Goal: Obtain resource: Download file/media

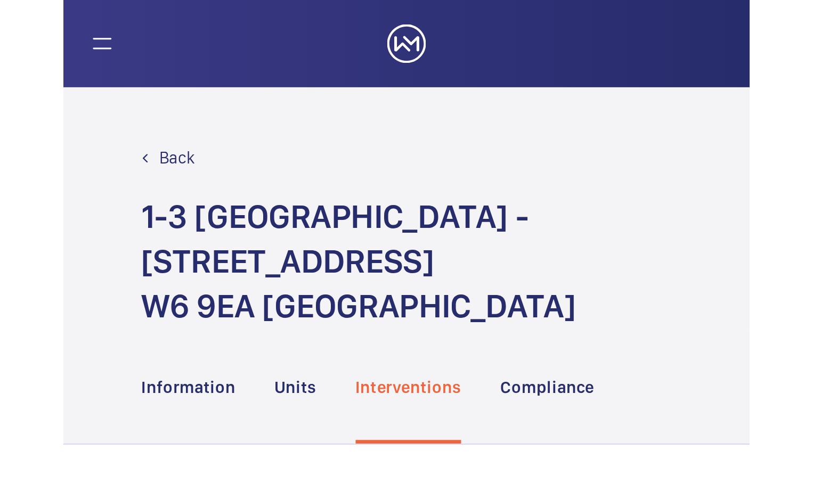
scroll to position [53, 0]
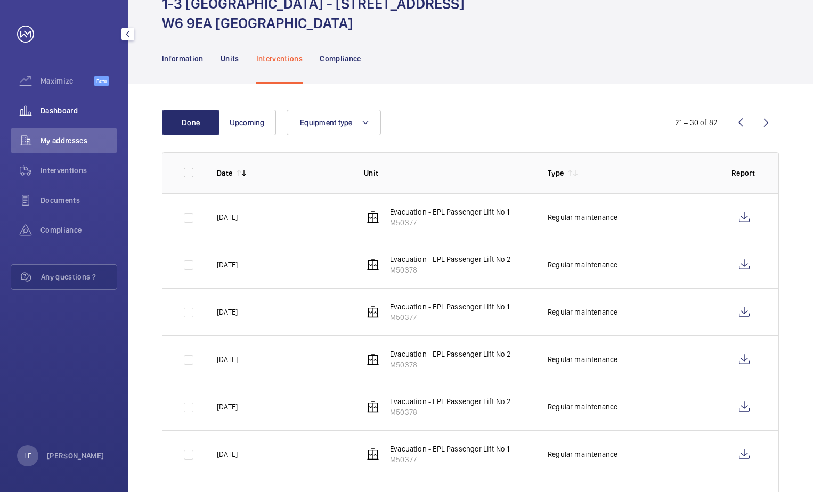
click at [59, 112] on span "Dashboard" at bounding box center [79, 111] width 77 height 11
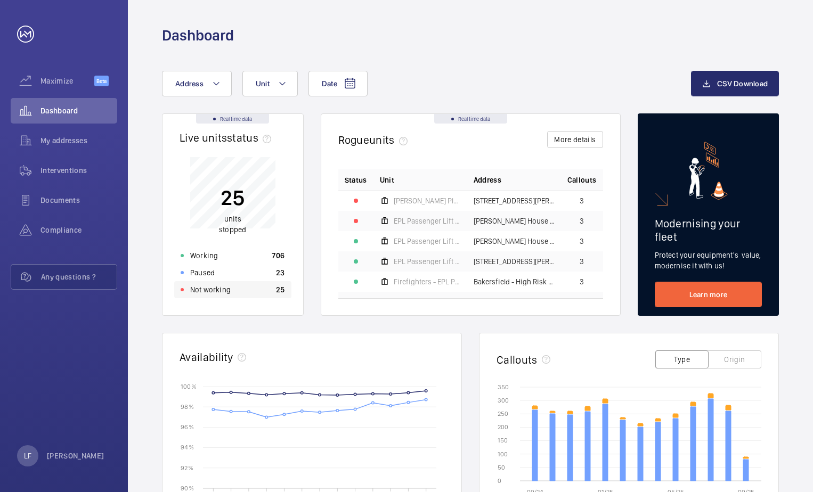
click at [199, 286] on p "Not working" at bounding box center [210, 290] width 41 height 11
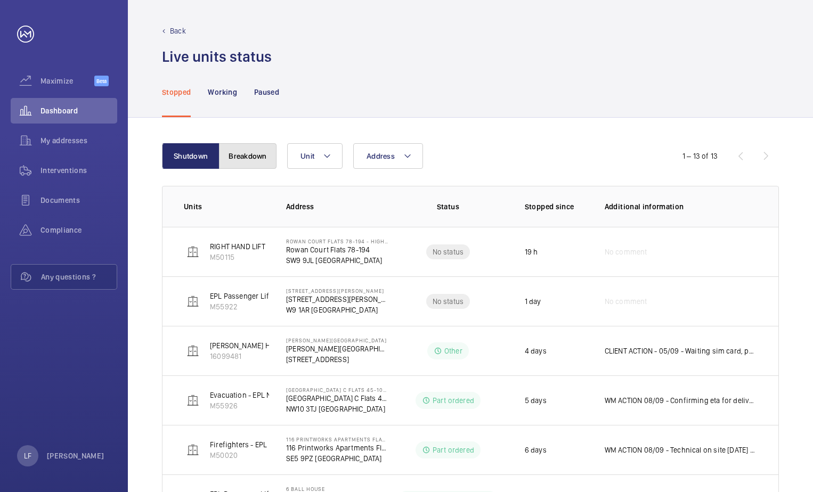
click at [240, 163] on button "Breakdown" at bounding box center [248, 156] width 58 height 26
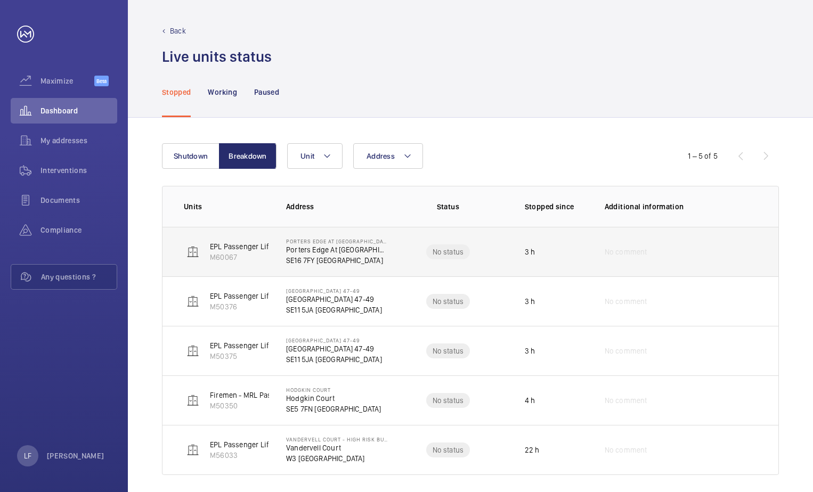
scroll to position [9, 0]
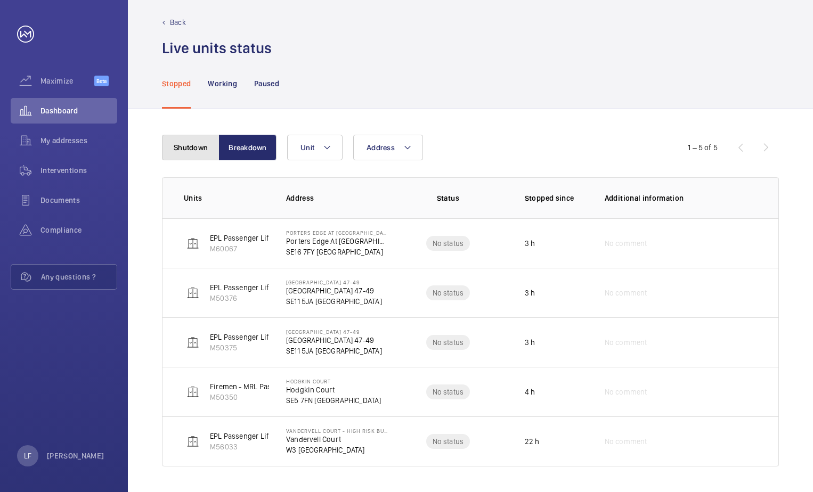
click at [195, 155] on button "Shutdown" at bounding box center [191, 148] width 58 height 26
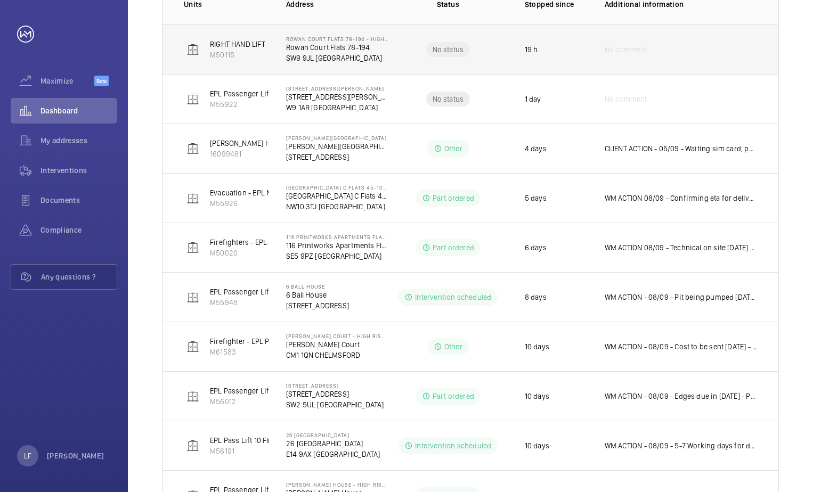
scroll to position [32, 0]
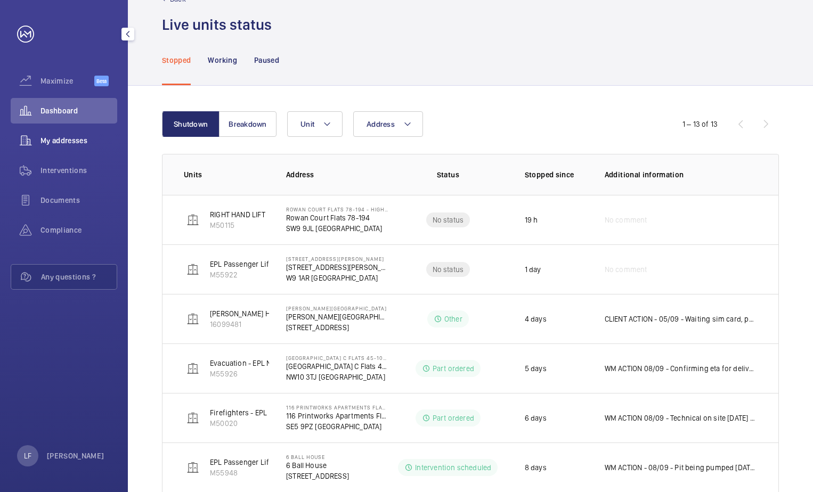
click at [78, 140] on span "My addresses" at bounding box center [79, 140] width 77 height 11
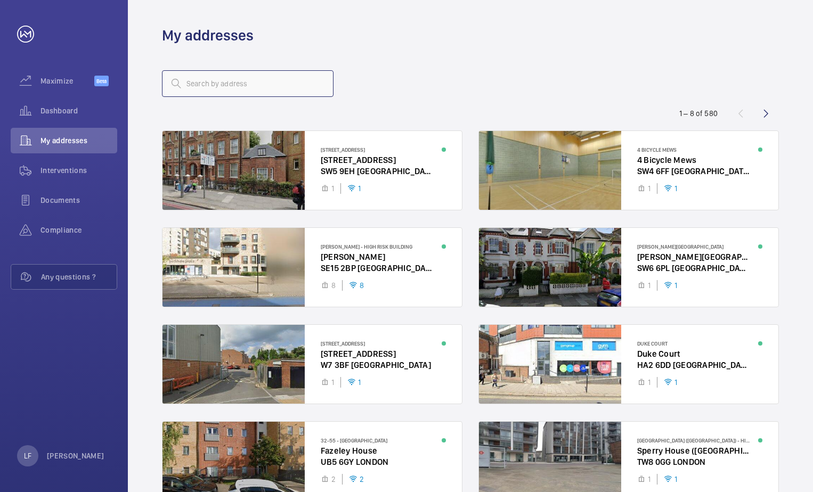
click at [209, 91] on input "text" at bounding box center [248, 83] width 172 height 27
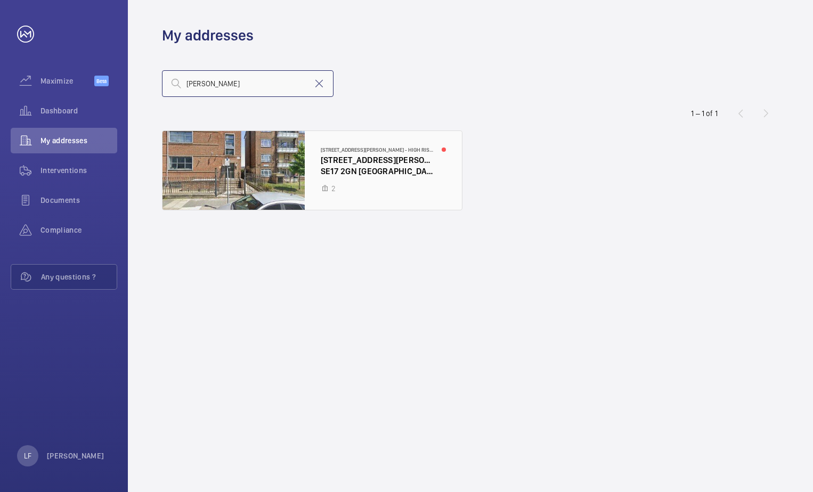
type input "thurlo"
click at [364, 172] on div at bounding box center [313, 170] width 300 height 79
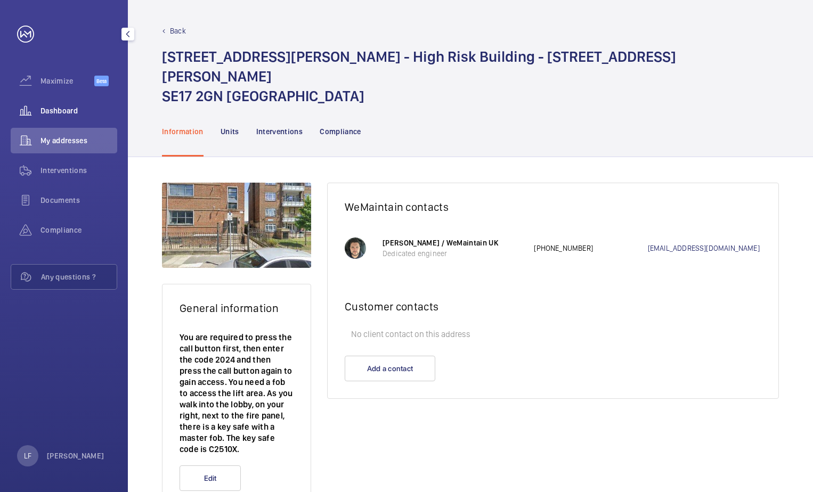
click at [51, 114] on span "Dashboard" at bounding box center [79, 111] width 77 height 11
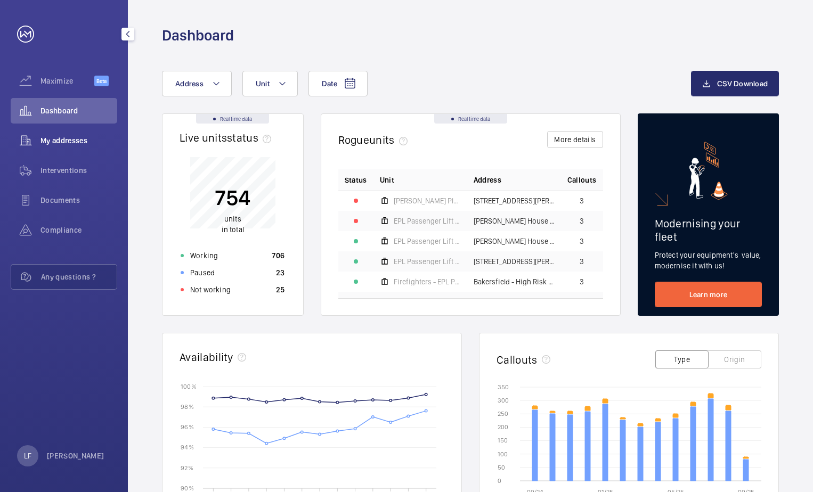
click at [55, 136] on span "My addresses" at bounding box center [79, 140] width 77 height 11
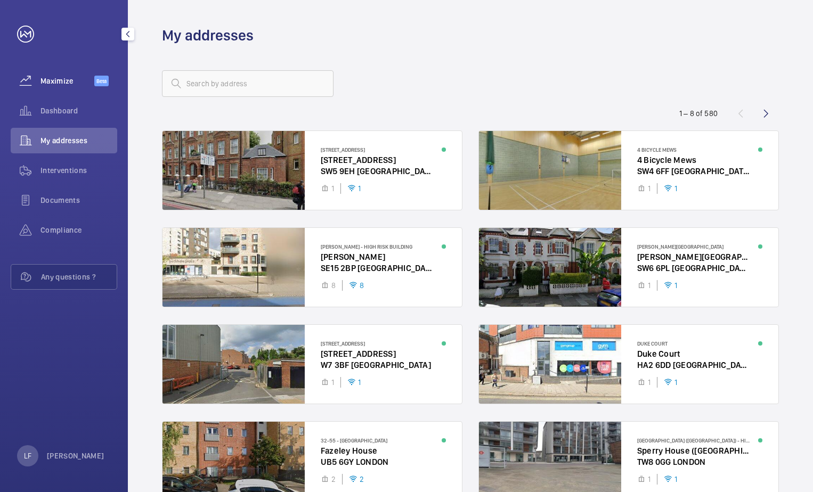
click at [62, 82] on span "Maximize" at bounding box center [68, 81] width 54 height 11
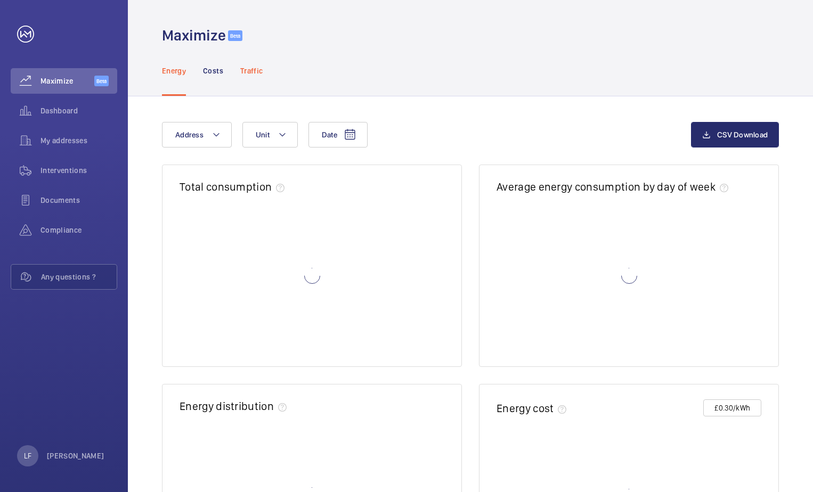
click at [246, 76] on div "Traffic" at bounding box center [251, 70] width 22 height 51
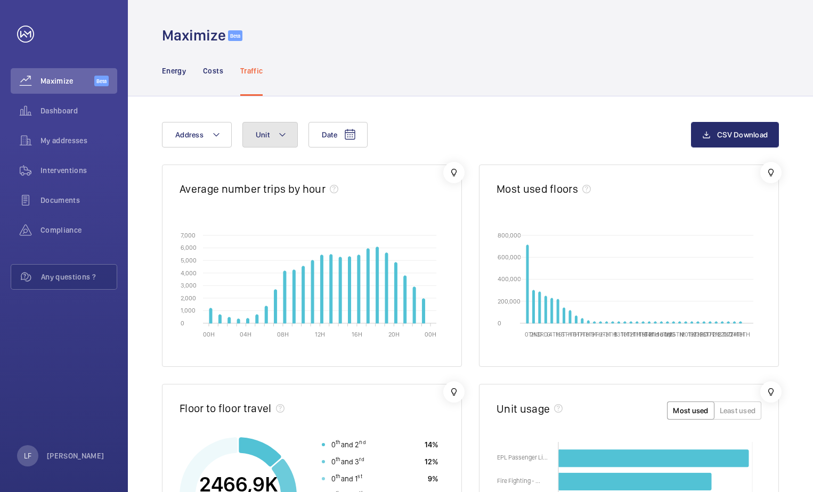
click at [284, 140] on mat-icon at bounding box center [282, 134] width 9 height 13
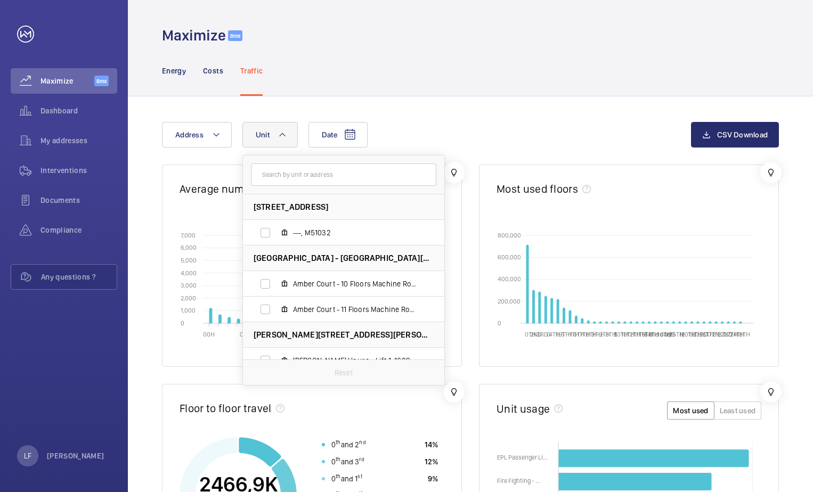
click at [298, 179] on input "text" at bounding box center [343, 175] width 185 height 22
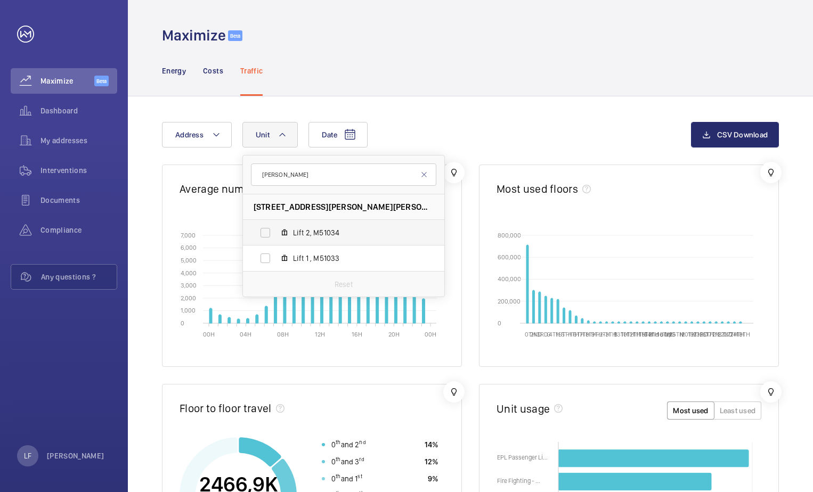
type input "thurl"
click at [261, 233] on label "Lift 2, M51034" at bounding box center [335, 233] width 184 height 26
click at [261, 233] on input "Lift 2, M51034" at bounding box center [265, 232] width 21 height 21
checkbox input "true"
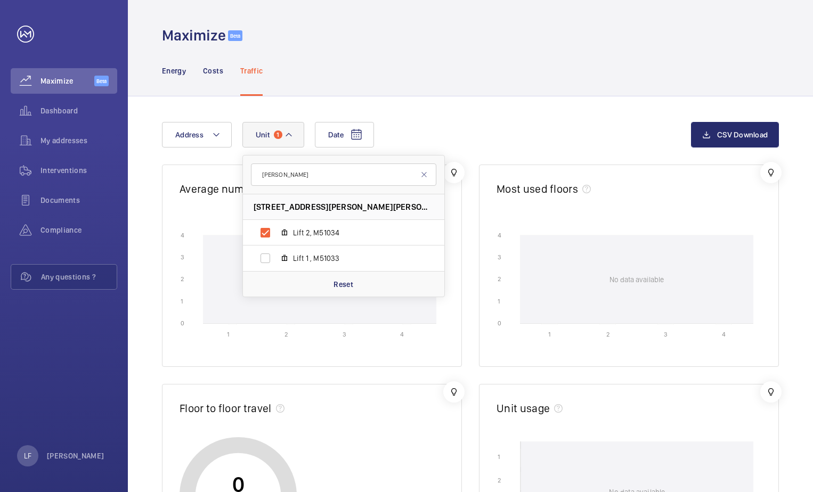
click at [417, 121] on div "Date Address Unit 1 thurl 64 Thurlow Street - High Risk Building - 64 Thurlow S…" at bounding box center [470, 463] width 685 height 735
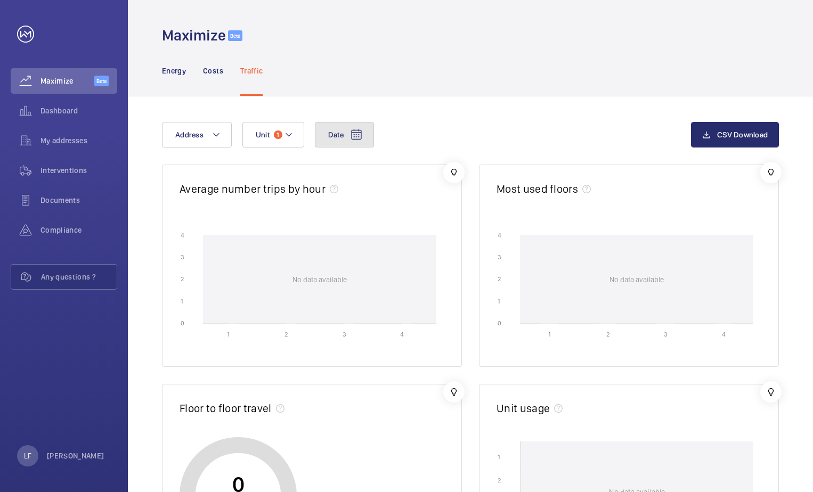
click at [366, 134] on button "Date" at bounding box center [344, 135] width 59 height 26
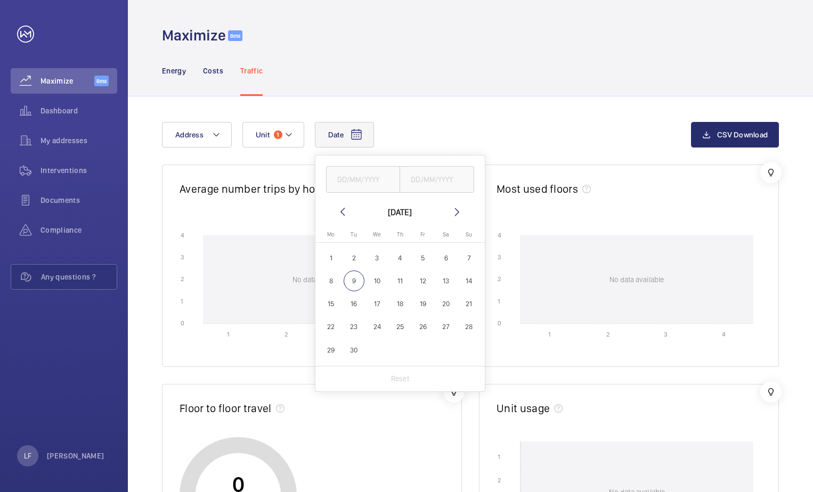
click at [349, 289] on span "9" at bounding box center [354, 281] width 21 height 21
click at [358, 261] on span "2" at bounding box center [354, 258] width 21 height 21
type input "02/09/2025"
click at [356, 285] on span "9" at bounding box center [354, 281] width 21 height 21
type input "09/09/2025"
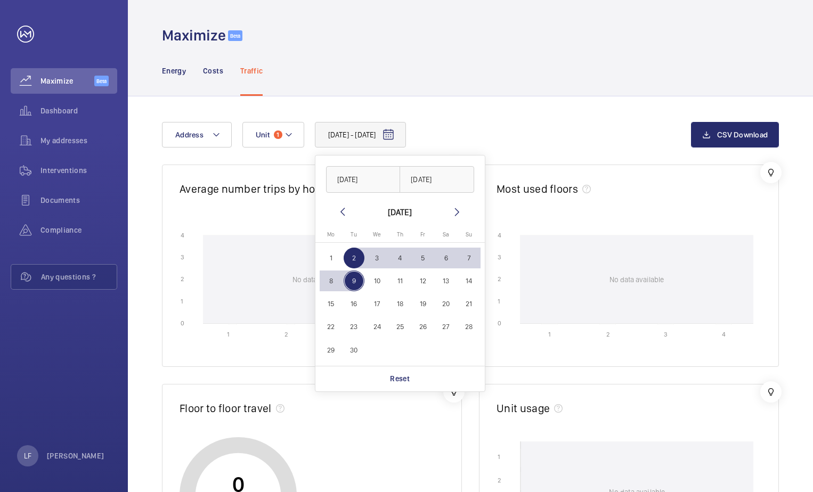
click at [353, 283] on span "9" at bounding box center [354, 281] width 21 height 21
type input "09/09/2025"
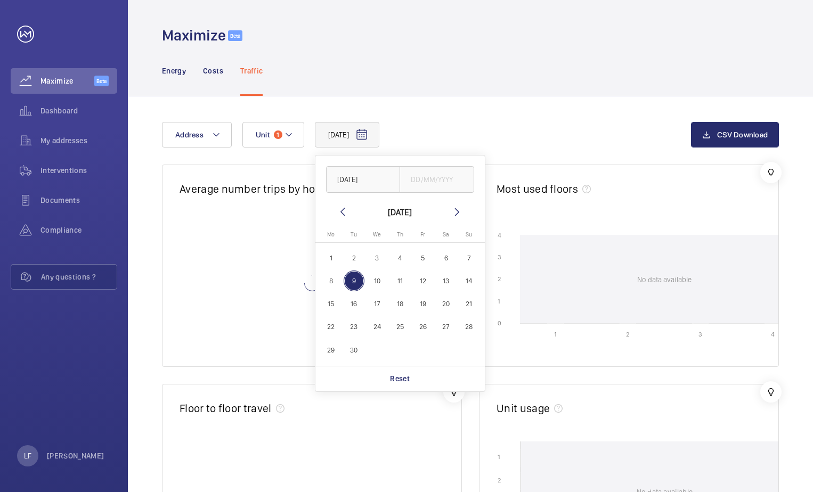
click at [336, 258] on span "1" at bounding box center [331, 258] width 21 height 21
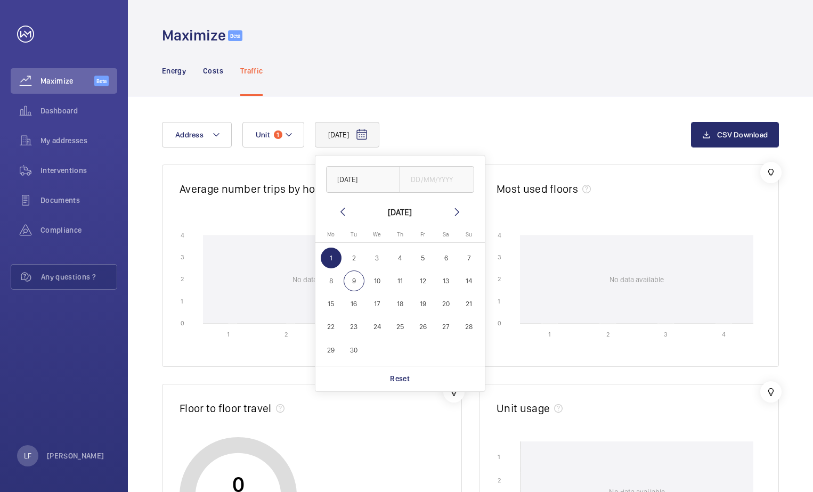
click at [341, 209] on mat-icon at bounding box center [342, 212] width 13 height 13
click at [378, 315] on button "20" at bounding box center [377, 326] width 23 height 23
click at [380, 300] on span "13" at bounding box center [377, 304] width 21 height 21
click at [379, 279] on span "6" at bounding box center [377, 281] width 21 height 21
type input "06/08/2025"
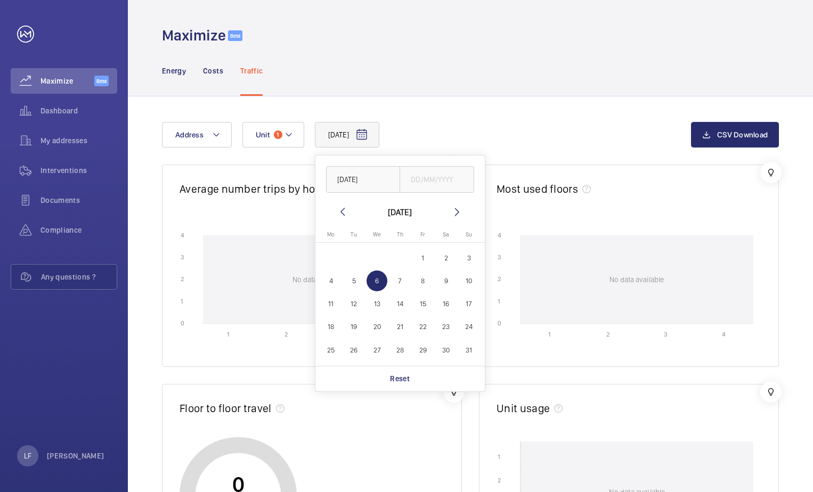
click at [440, 142] on div "06/08/2025 06/08/2025 August 2025 Monday Mo Tuesday Tu Wednesday We Thursday Th…" at bounding box center [426, 135] width 529 height 26
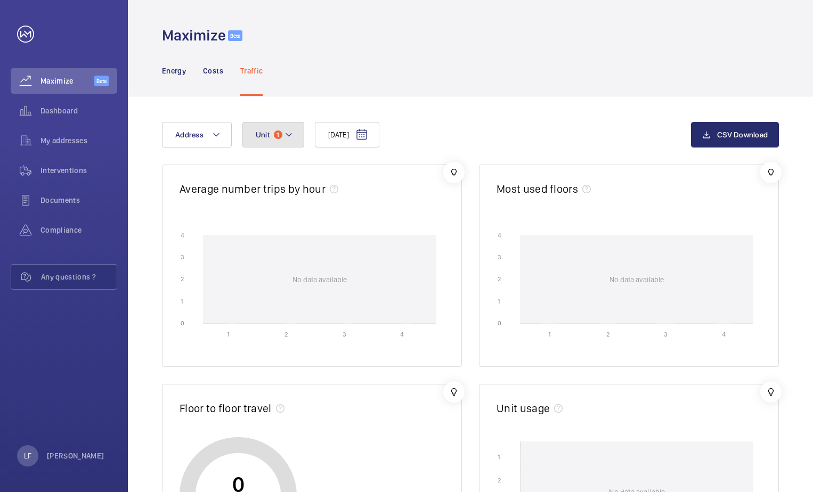
click at [290, 135] on mat-icon at bounding box center [289, 134] width 9 height 13
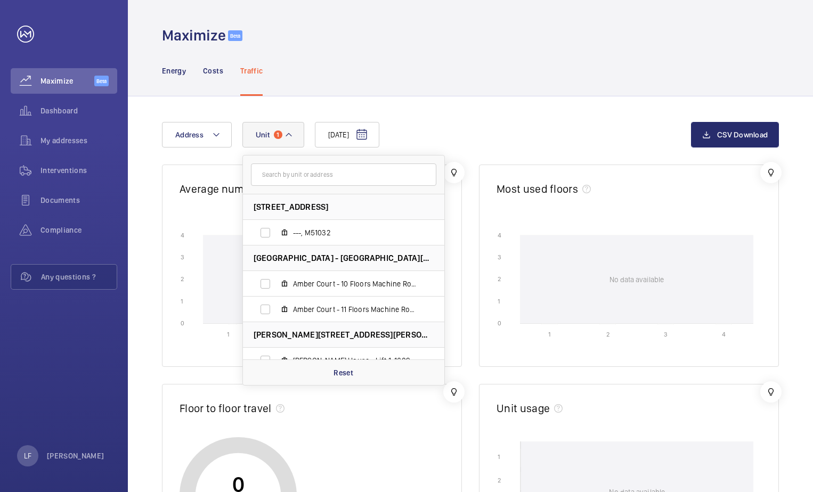
click at [293, 137] on button "Unit 1" at bounding box center [273, 135] width 62 height 26
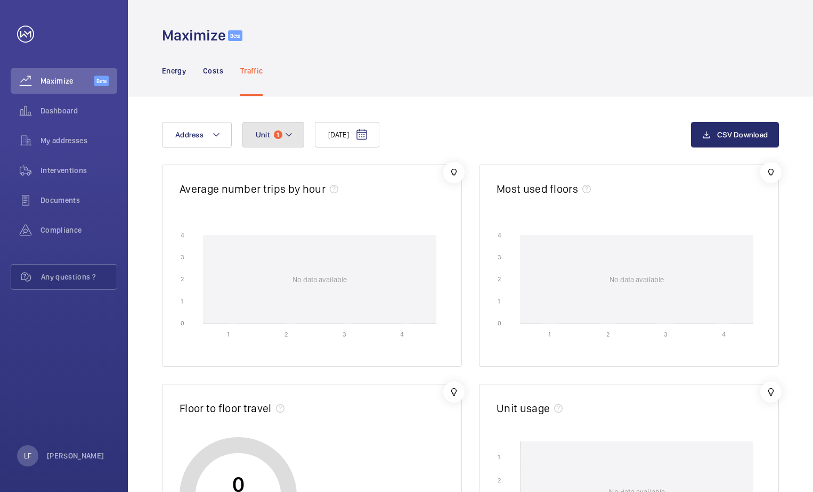
click at [293, 137] on button "Unit 1" at bounding box center [273, 135] width 62 height 26
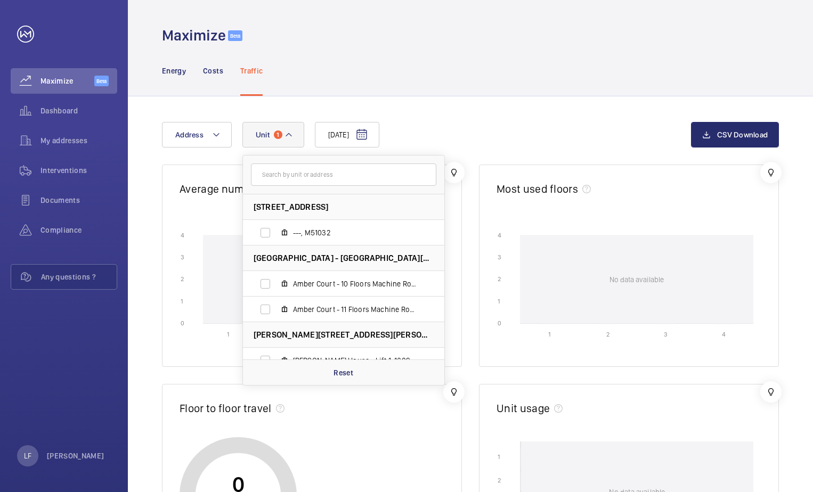
click at [306, 185] on input "text" at bounding box center [343, 175] width 185 height 22
click at [308, 180] on input "text" at bounding box center [343, 175] width 185 height 22
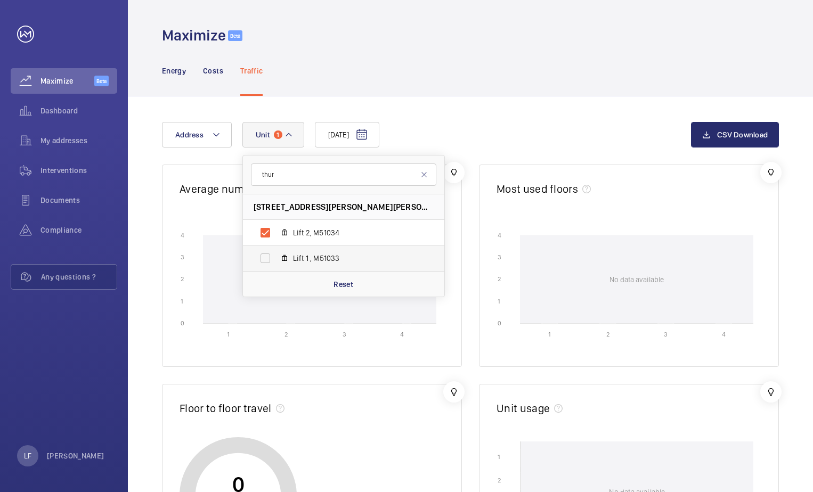
type input "thur"
drag, startPoint x: 257, startPoint y: 257, endPoint x: 263, endPoint y: 258, distance: 5.9
click at [258, 257] on label "Lift 1 , M51033" at bounding box center [335, 259] width 184 height 26
click at [258, 257] on input "Lift 1 , M51033" at bounding box center [265, 258] width 21 height 21
checkbox input "true"
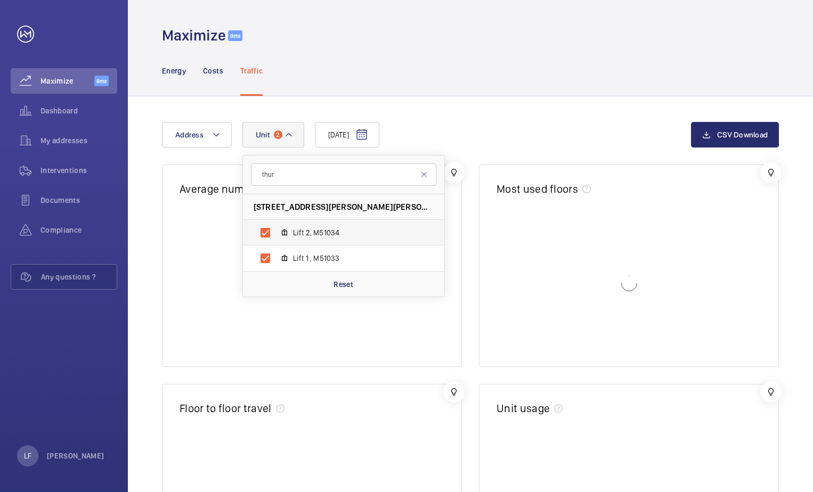
click at [268, 234] on label "Lift 2, M51034" at bounding box center [335, 233] width 184 height 26
click at [268, 234] on input "Lift 2, M51034" at bounding box center [265, 232] width 21 height 21
checkbox input "false"
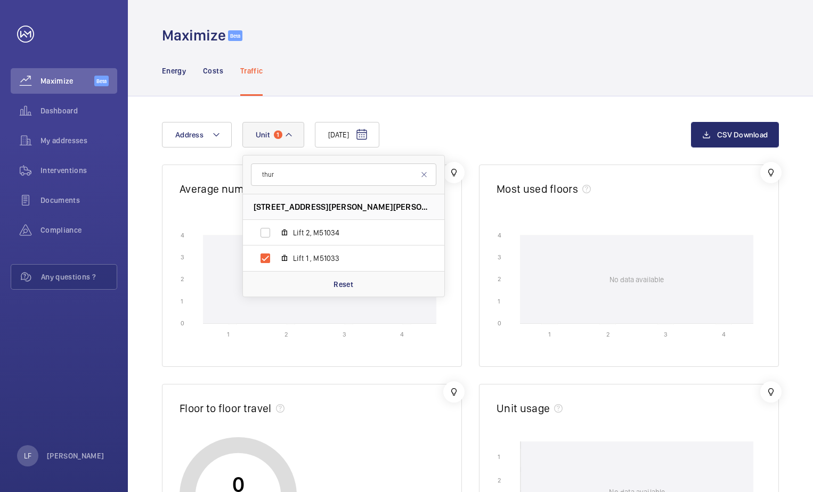
click at [431, 133] on div "06/08/2025 Address Unit 1 thur 64 Thurlow Street - High Risk Building - 64 Thur…" at bounding box center [426, 135] width 529 height 26
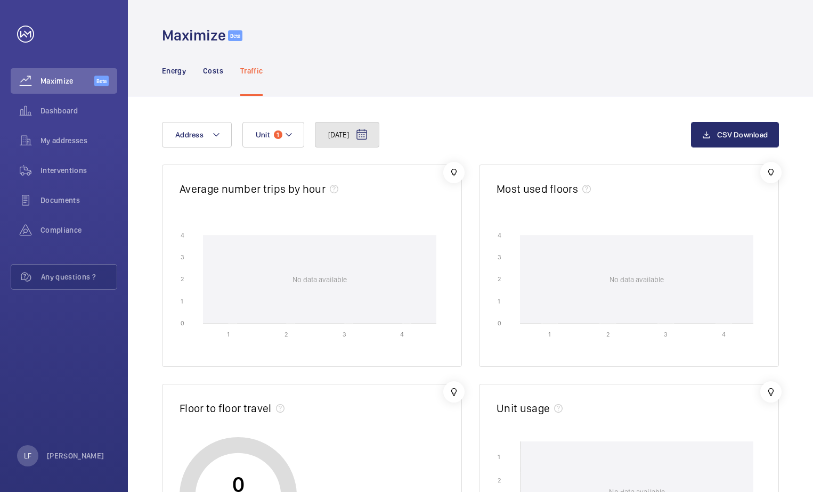
click at [358, 142] on button "06/08/2025" at bounding box center [347, 135] width 64 height 26
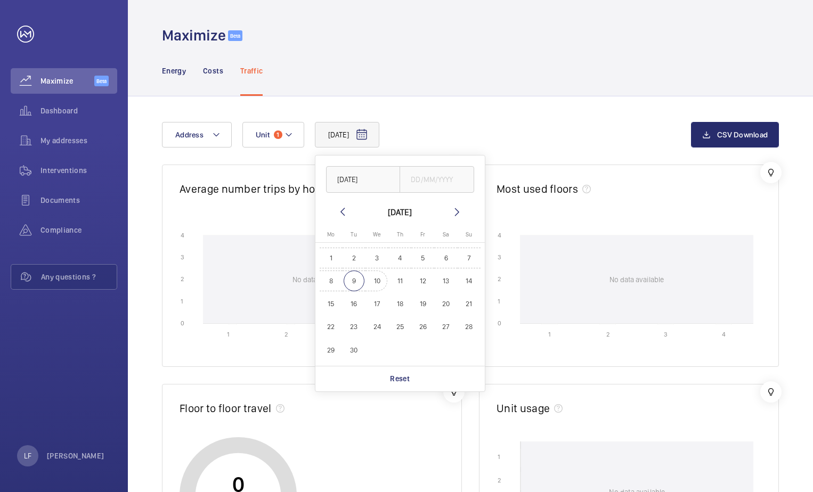
click at [354, 280] on span "9" at bounding box center [354, 281] width 21 height 21
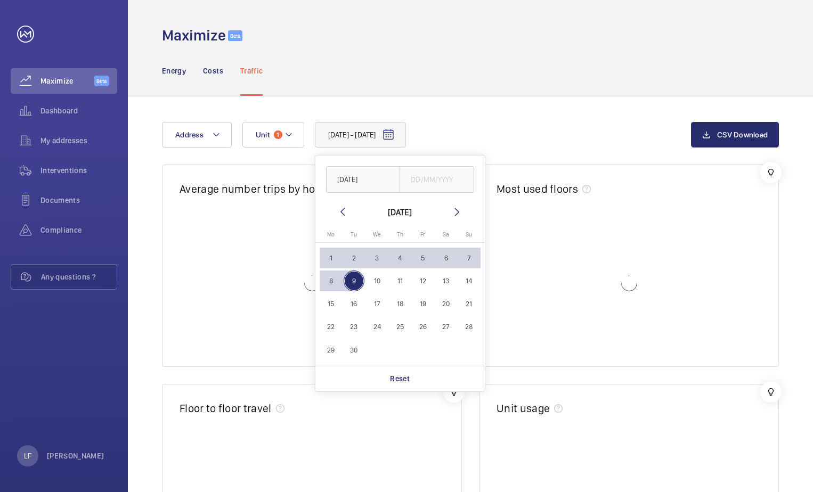
type input "09/09/2025"
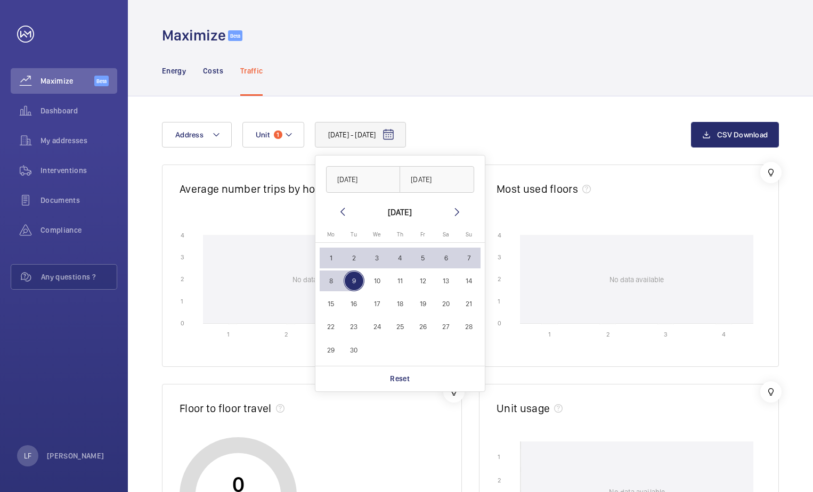
click at [342, 214] on mat-icon at bounding box center [342, 212] width 13 height 13
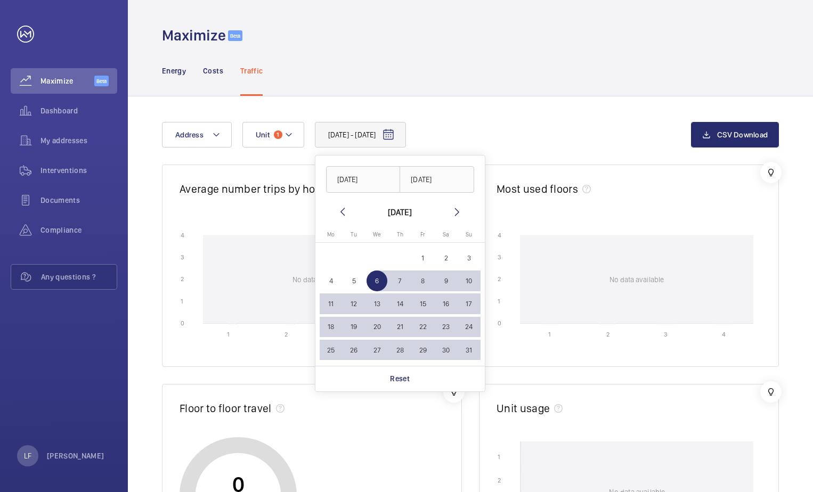
click at [415, 269] on button "1" at bounding box center [422, 258] width 23 height 23
type input "01/08/2025"
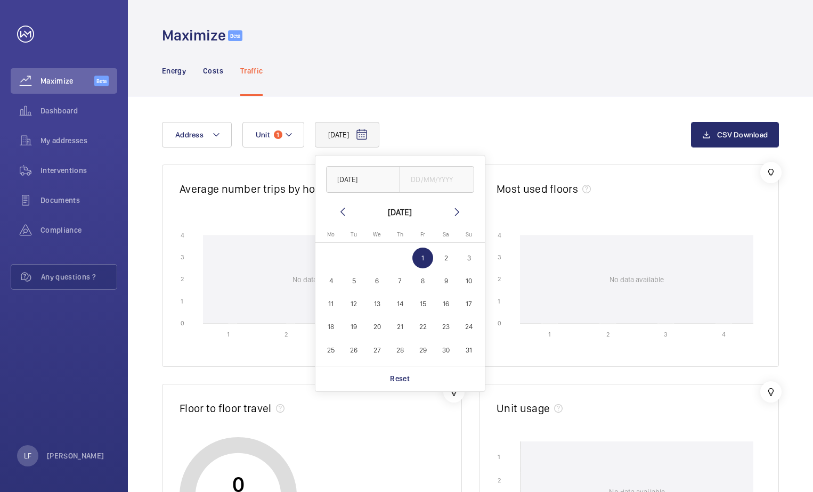
click at [344, 217] on mat-icon at bounding box center [342, 212] width 13 height 13
click at [377, 272] on span "9" at bounding box center [377, 281] width 21 height 21
type input "09/07/2025"
click at [452, 137] on div "09/07/2025 09/07/2025 July 2025 Monday Mo Tuesday Tu Wednesday We Thursday Th F…" at bounding box center [426, 135] width 529 height 26
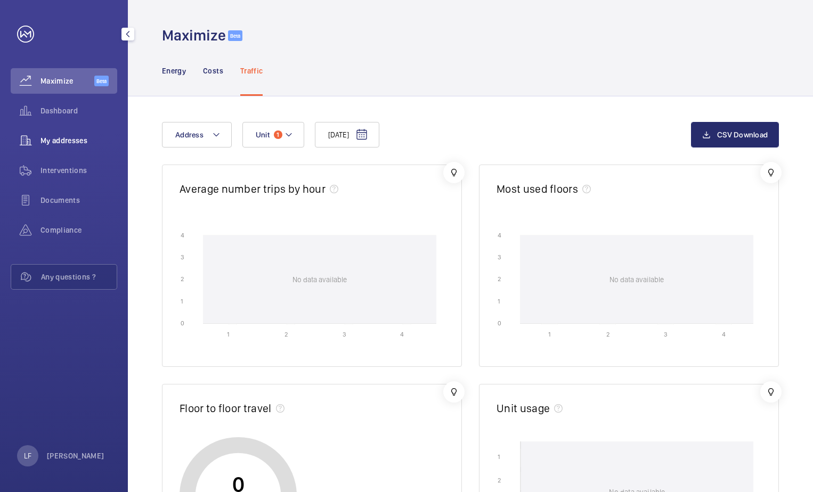
click at [69, 137] on span "My addresses" at bounding box center [79, 140] width 77 height 11
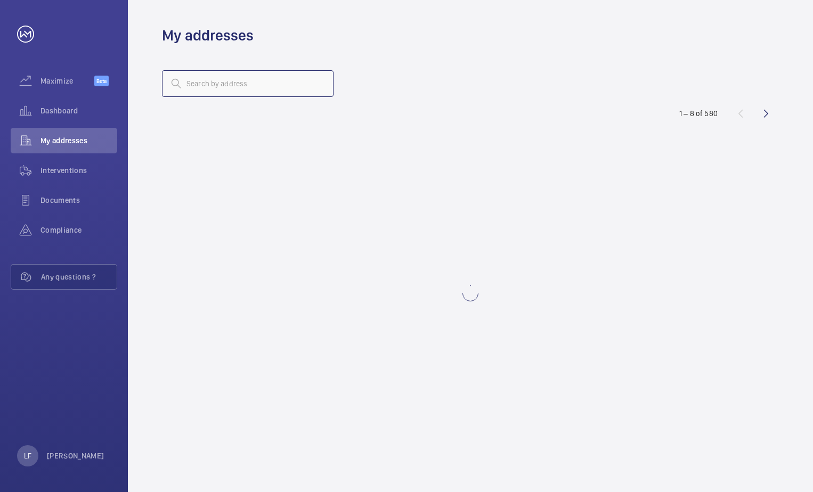
click at [193, 84] on input "text" at bounding box center [248, 83] width 172 height 27
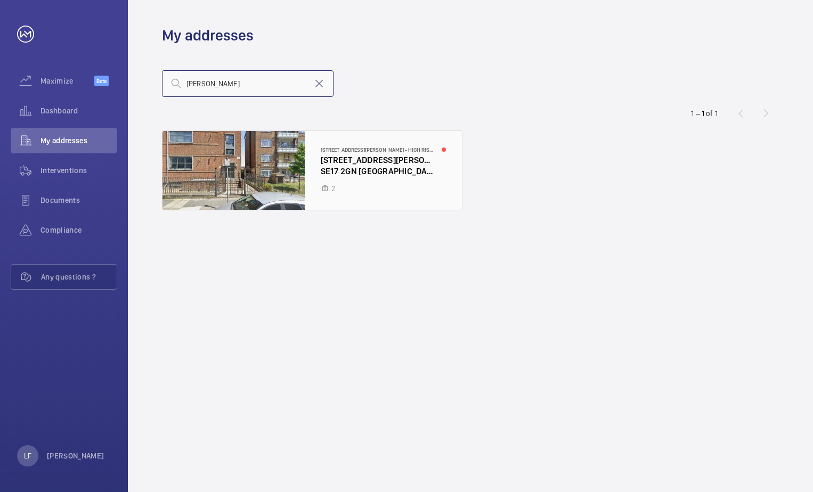
type input "thurlow"
click at [351, 168] on div at bounding box center [313, 170] width 300 height 79
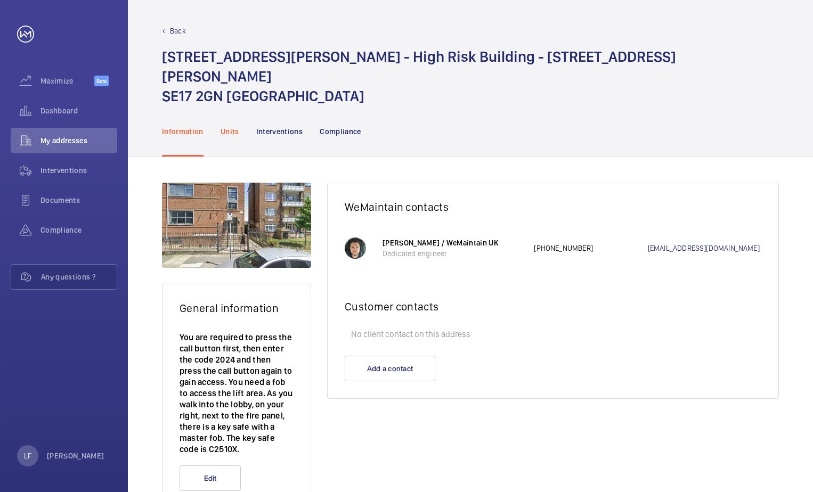
click at [226, 126] on p "Units" at bounding box center [230, 131] width 19 height 11
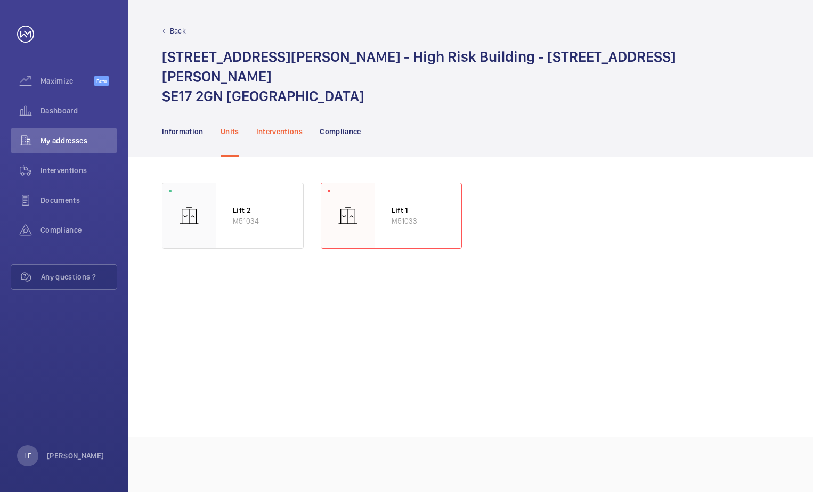
click at [288, 126] on p "Interventions" at bounding box center [279, 131] width 47 height 11
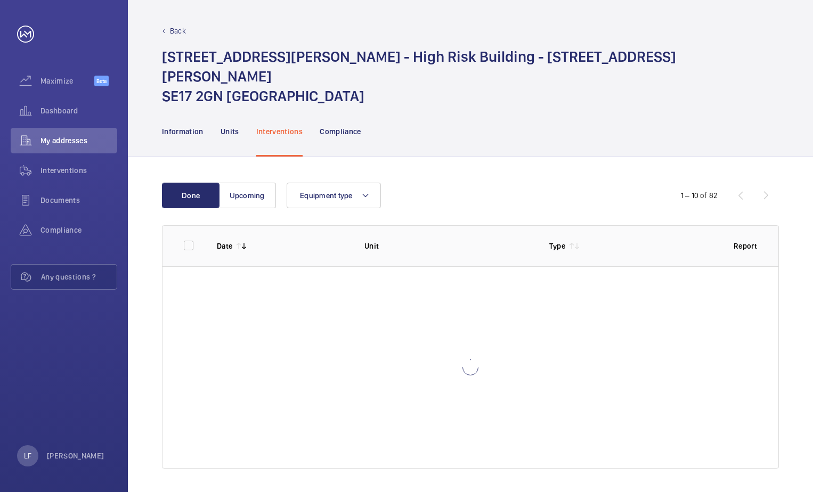
click at [417, 114] on div "Information Units Interventions Compliance" at bounding box center [470, 131] width 617 height 51
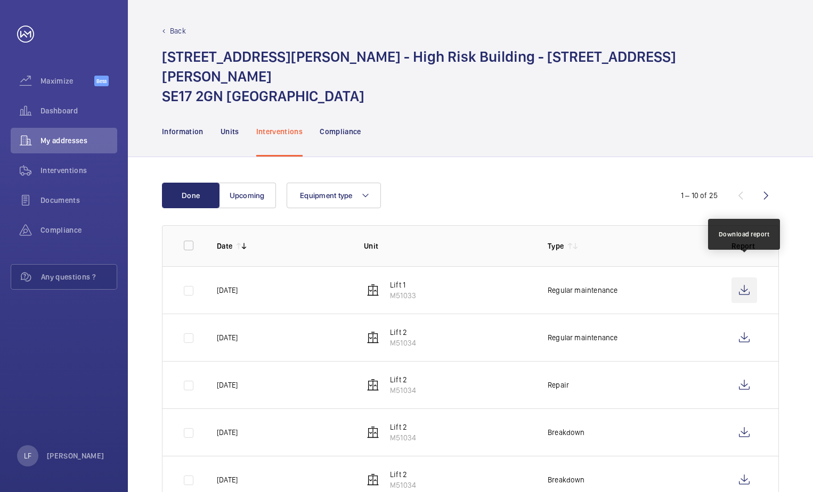
click at [747, 278] on wm-front-icon-button at bounding box center [745, 291] width 26 height 26
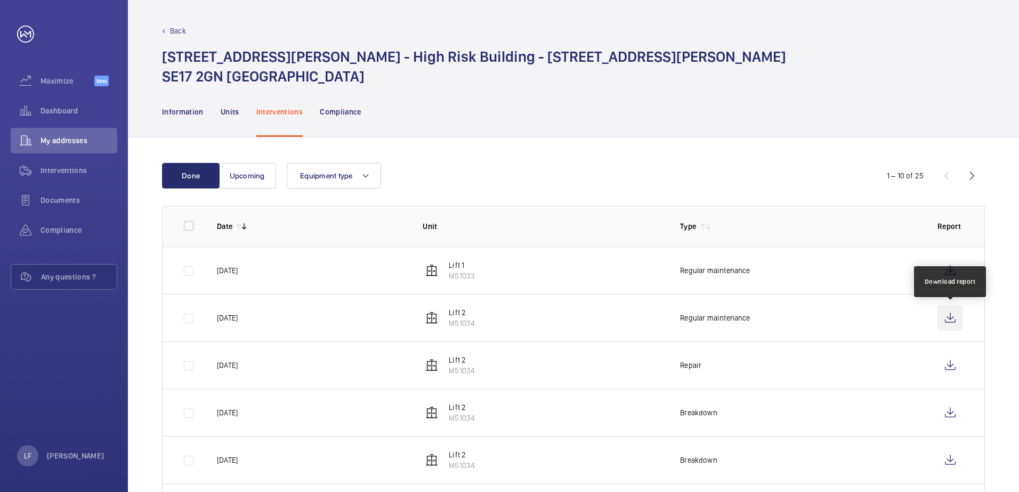
click at [813, 318] on wm-front-icon-button at bounding box center [950, 318] width 26 height 26
click at [67, 107] on span "Dashboard" at bounding box center [79, 111] width 77 height 11
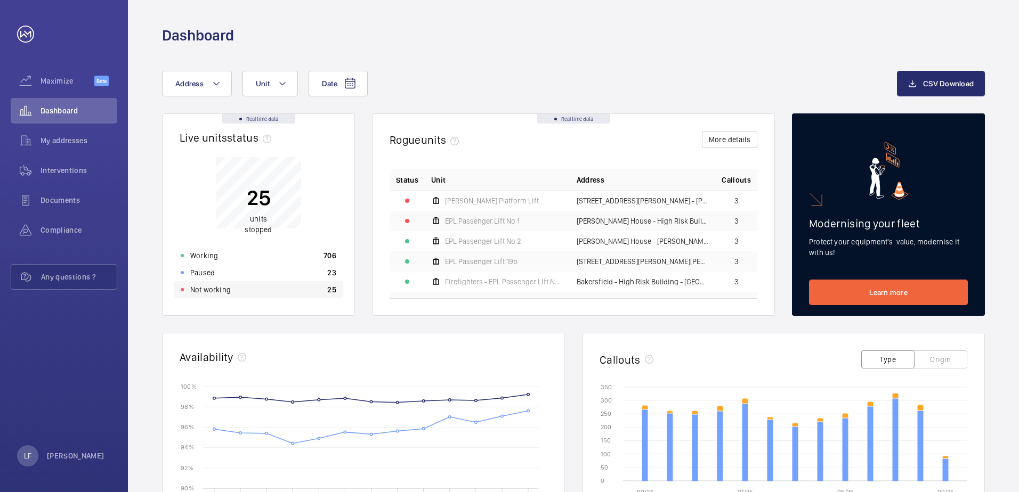
click at [263, 296] on div "Not working 25" at bounding box center [258, 289] width 168 height 17
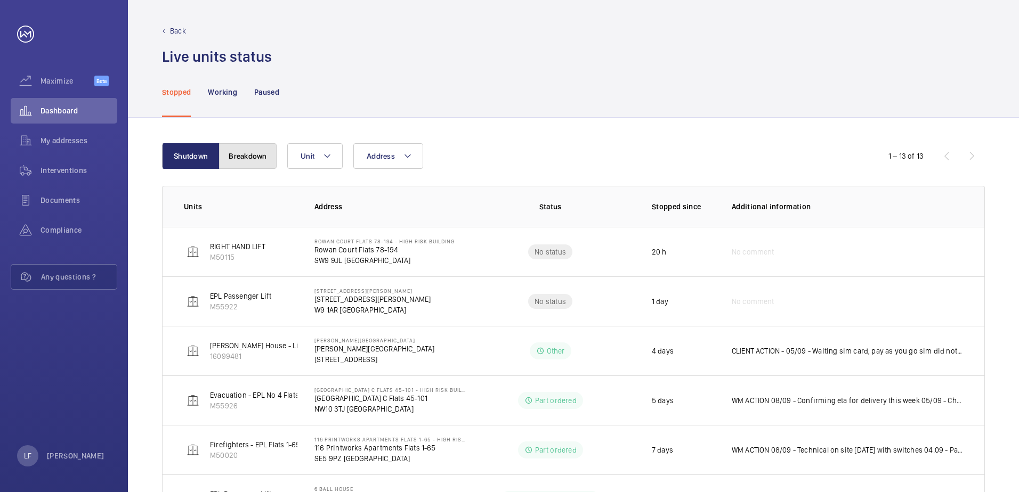
click at [250, 158] on button "Breakdown" at bounding box center [248, 156] width 58 height 26
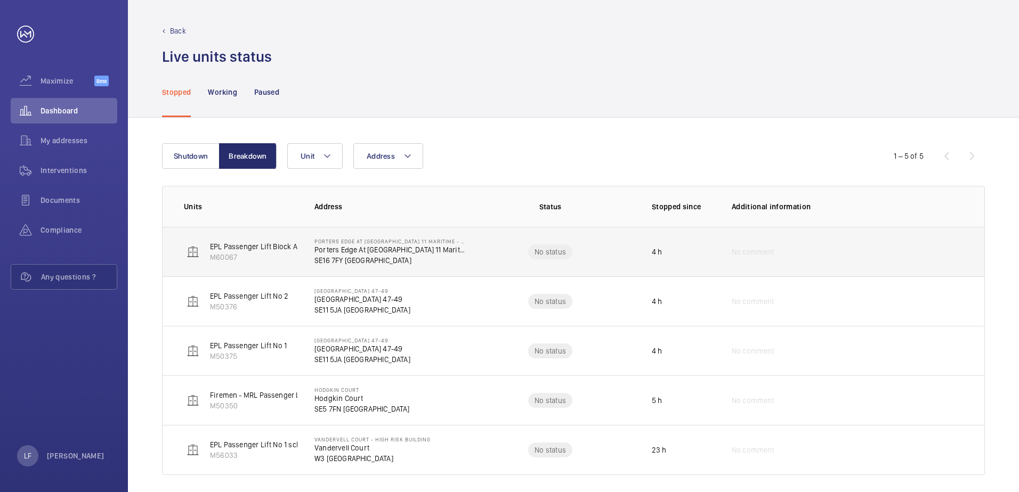
scroll to position [9, 0]
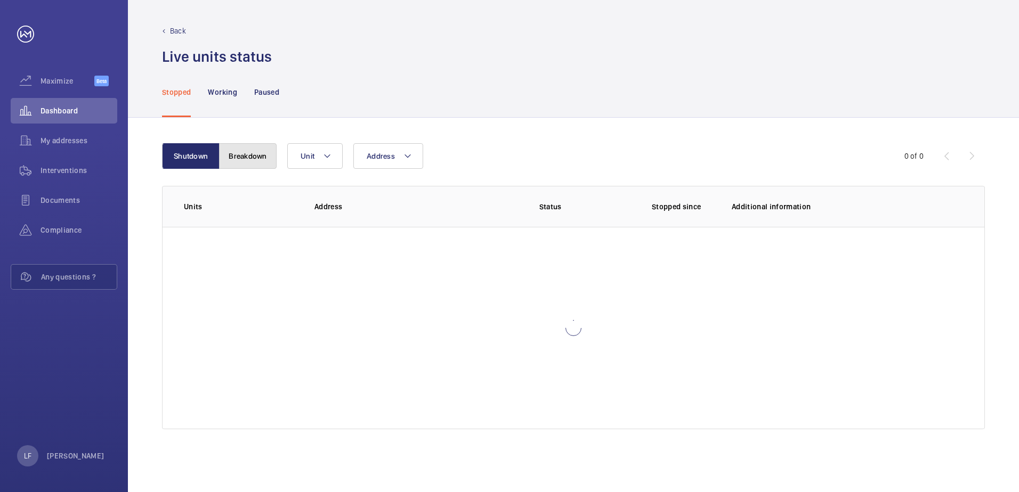
click at [257, 160] on button "Breakdown" at bounding box center [248, 156] width 58 height 26
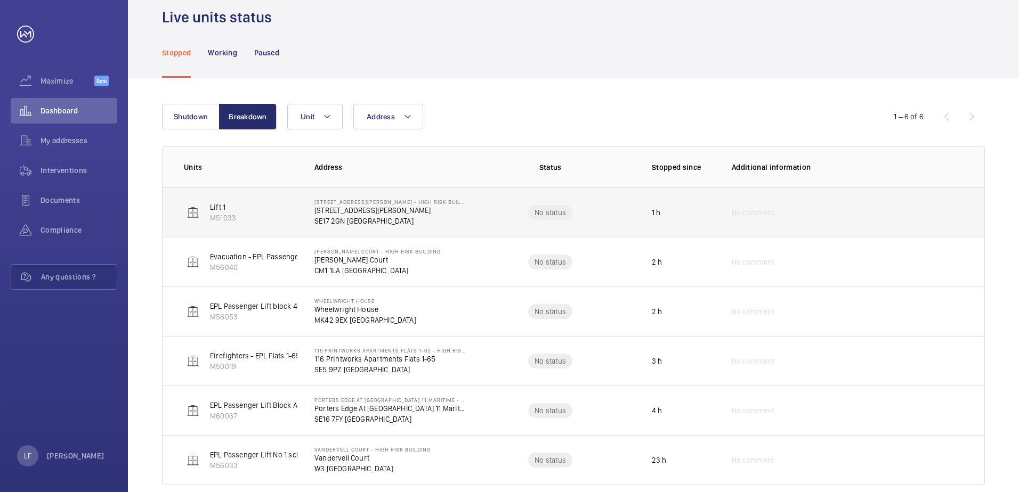
scroll to position [58, 0]
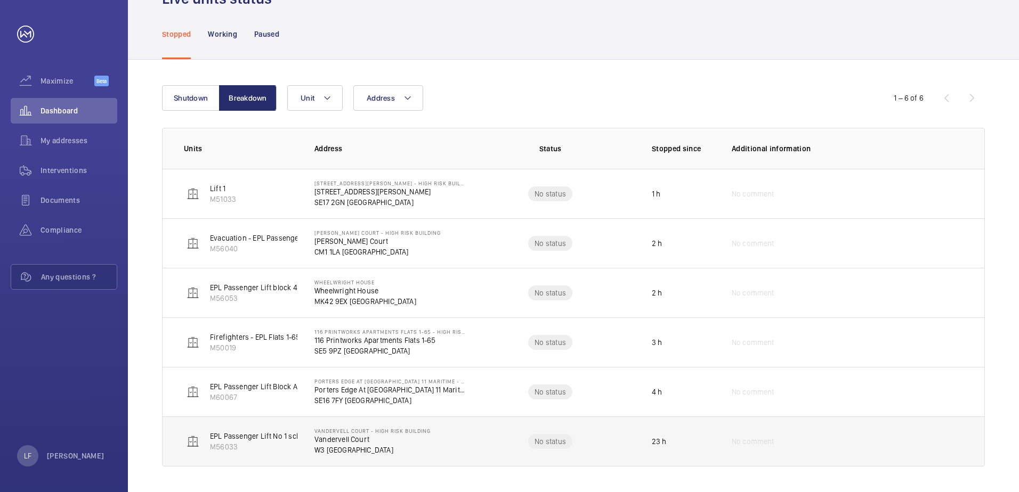
click at [342, 446] on p "W3 [GEOGRAPHIC_DATA]" at bounding box center [372, 450] width 116 height 11
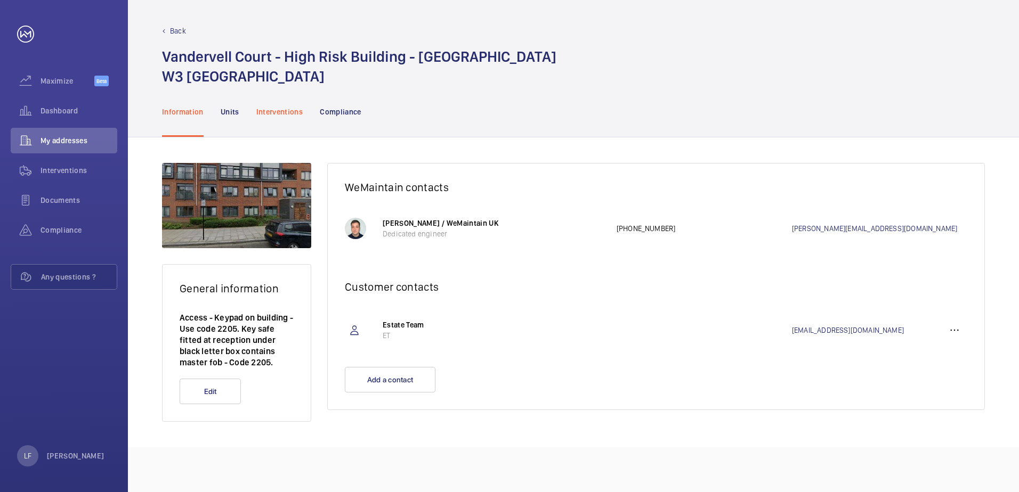
click at [276, 117] on p "Interventions" at bounding box center [279, 112] width 47 height 11
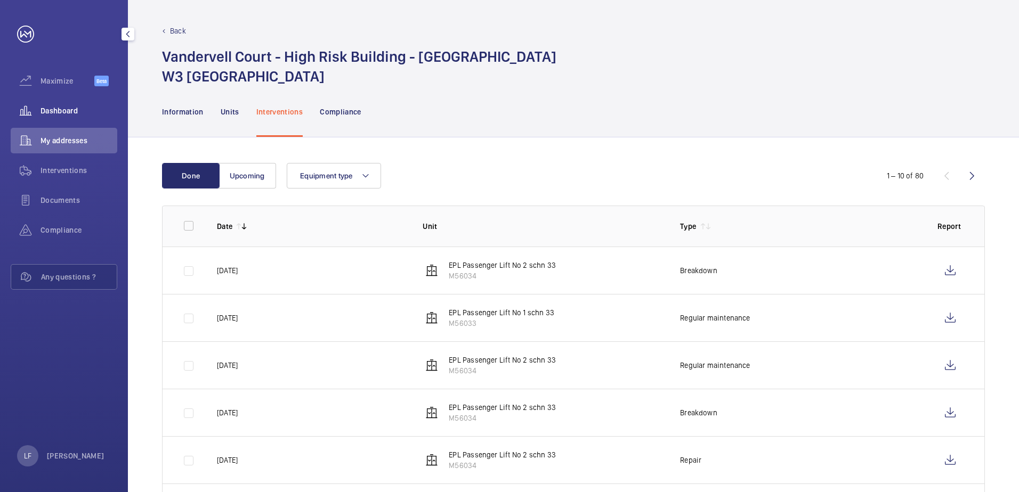
click at [82, 116] on div "Dashboard" at bounding box center [64, 111] width 107 height 26
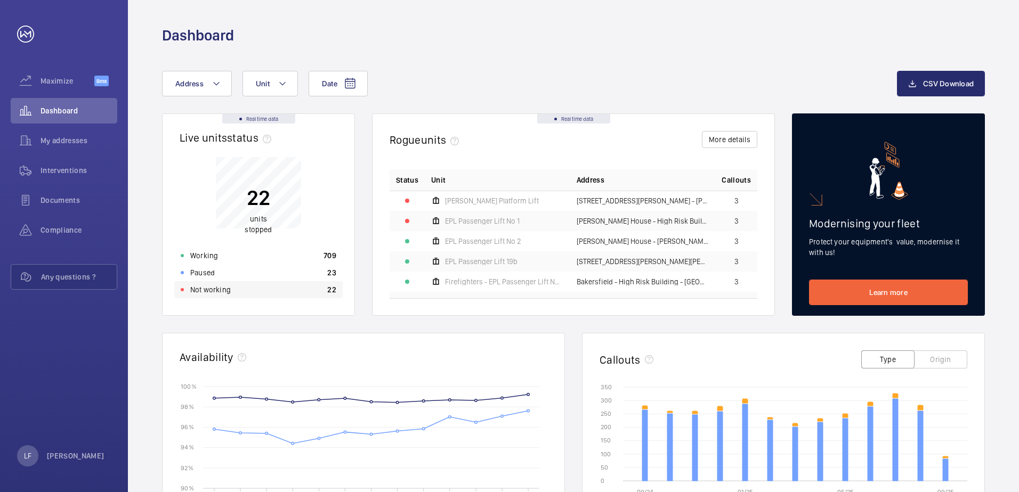
click at [215, 287] on p "Not working" at bounding box center [210, 290] width 41 height 11
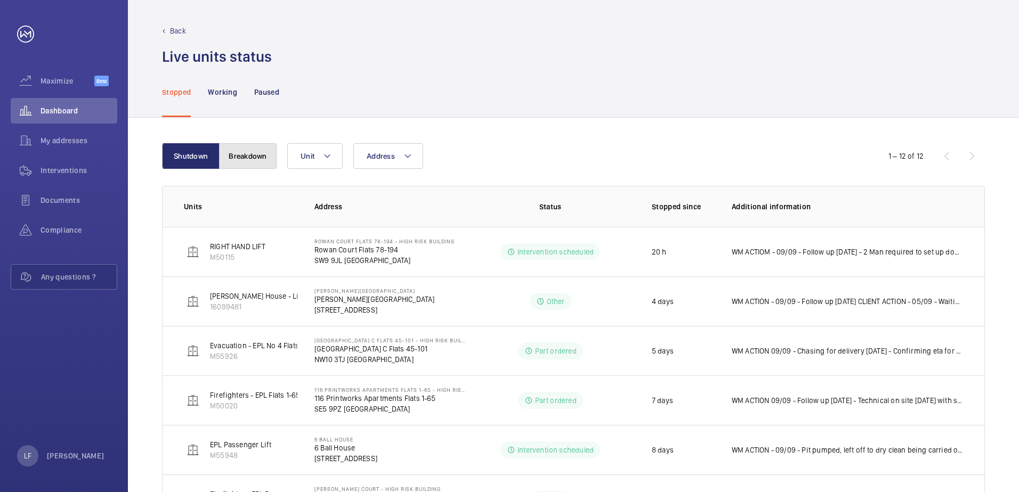
click at [244, 160] on button "Breakdown" at bounding box center [248, 156] width 58 height 26
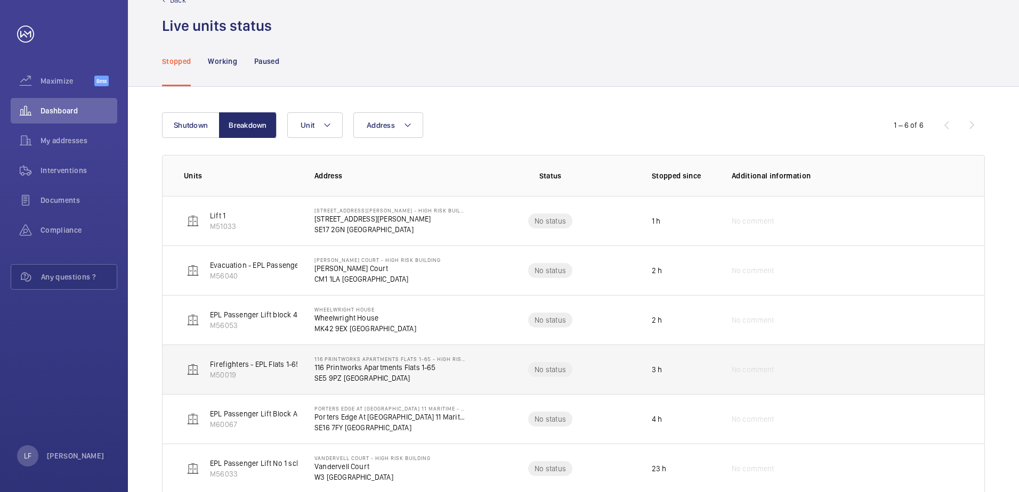
scroll to position [58, 0]
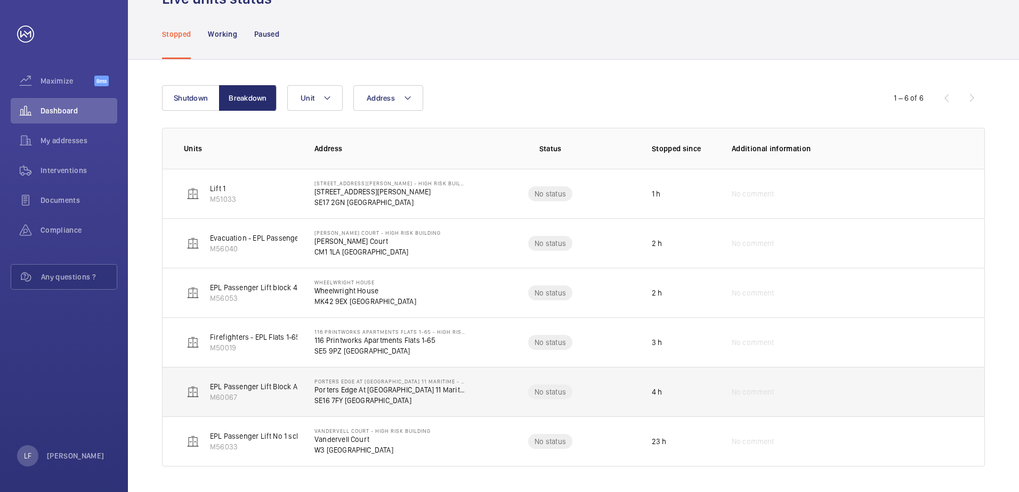
click at [338, 402] on p "SE16 7FY [GEOGRAPHIC_DATA]" at bounding box center [389, 400] width 151 height 11
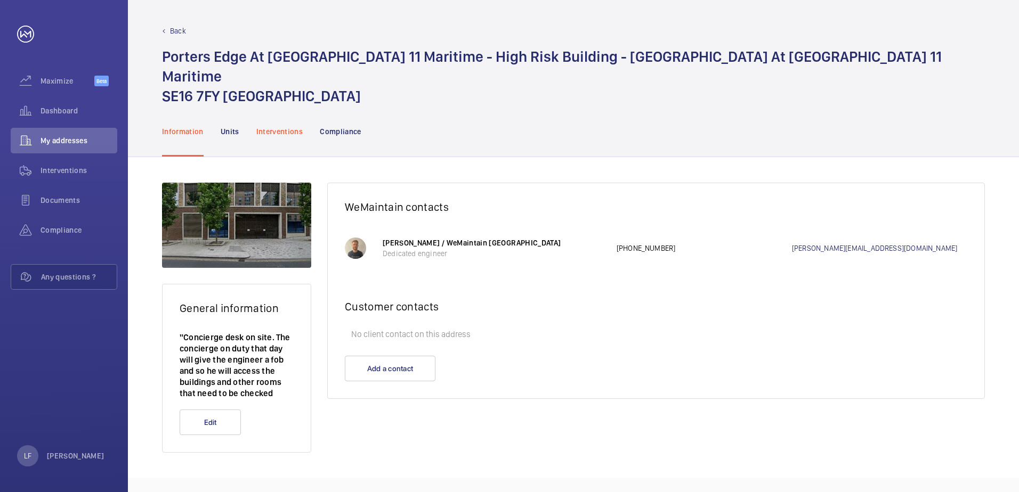
click at [262, 126] on p "Interventions" at bounding box center [279, 131] width 47 height 11
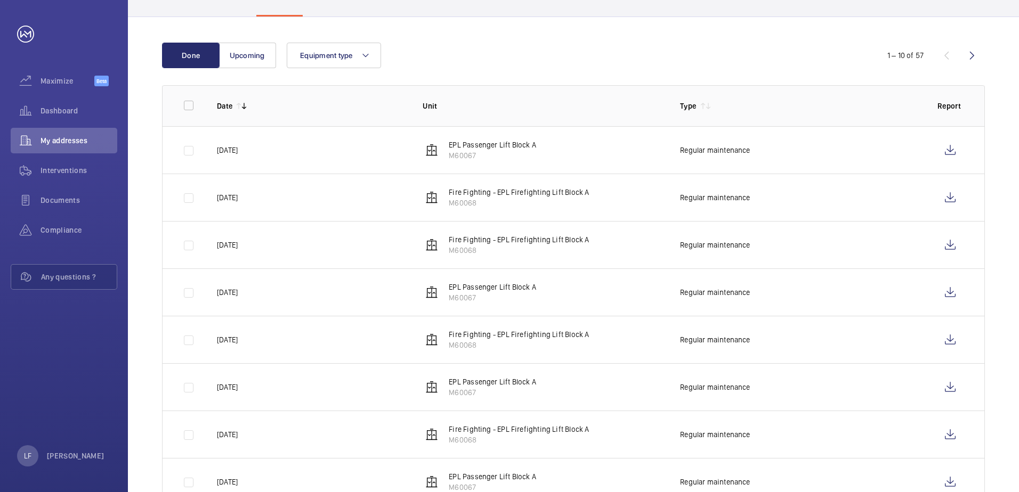
scroll to position [42, 0]
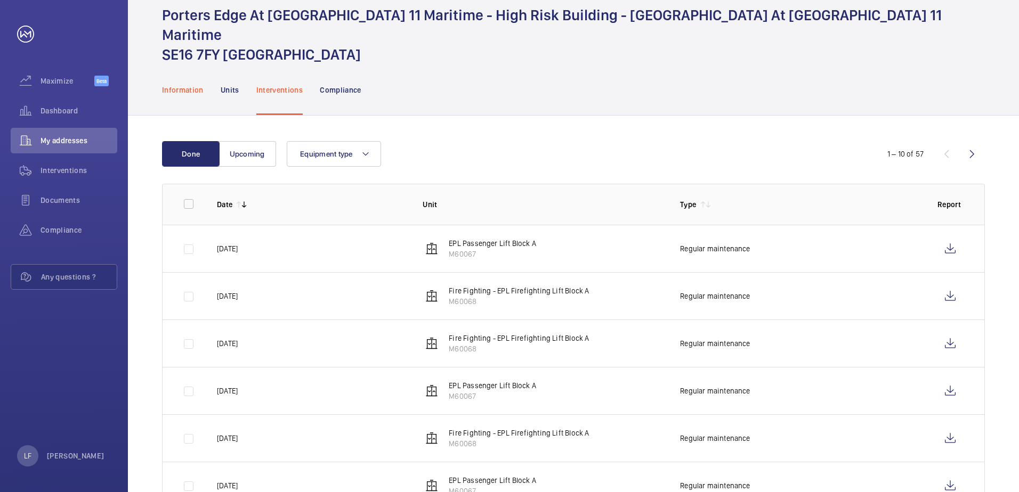
click at [198, 85] on p "Information" at bounding box center [183, 90] width 42 height 11
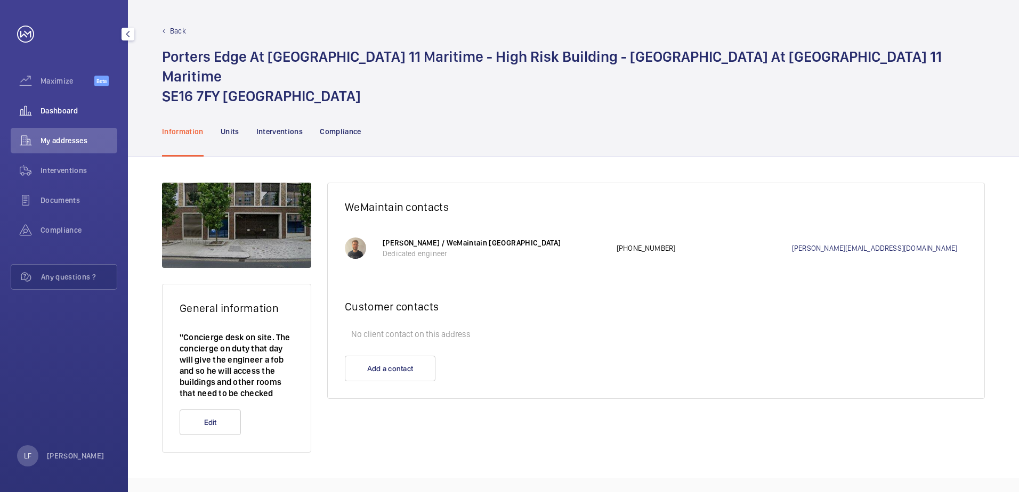
click at [71, 116] on div "Dashboard" at bounding box center [64, 111] width 107 height 26
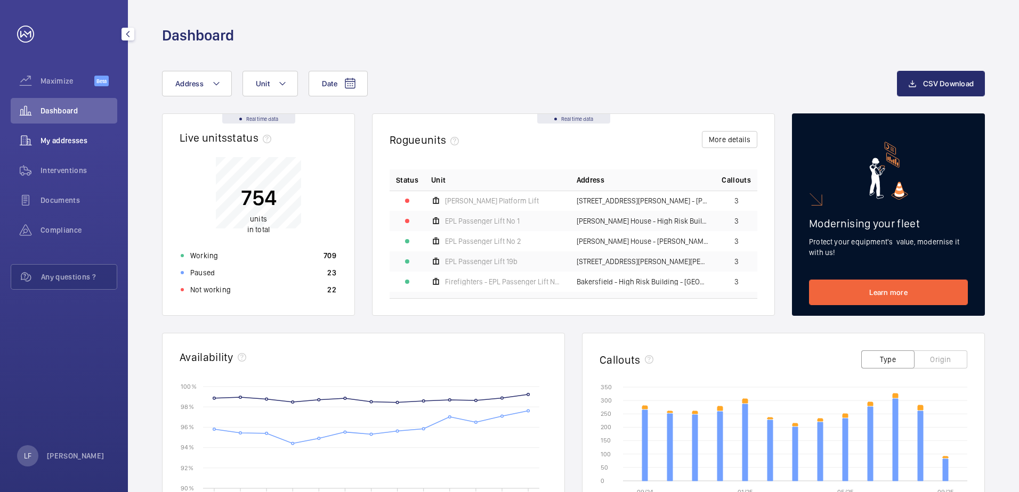
click at [68, 141] on span "My addresses" at bounding box center [79, 140] width 77 height 11
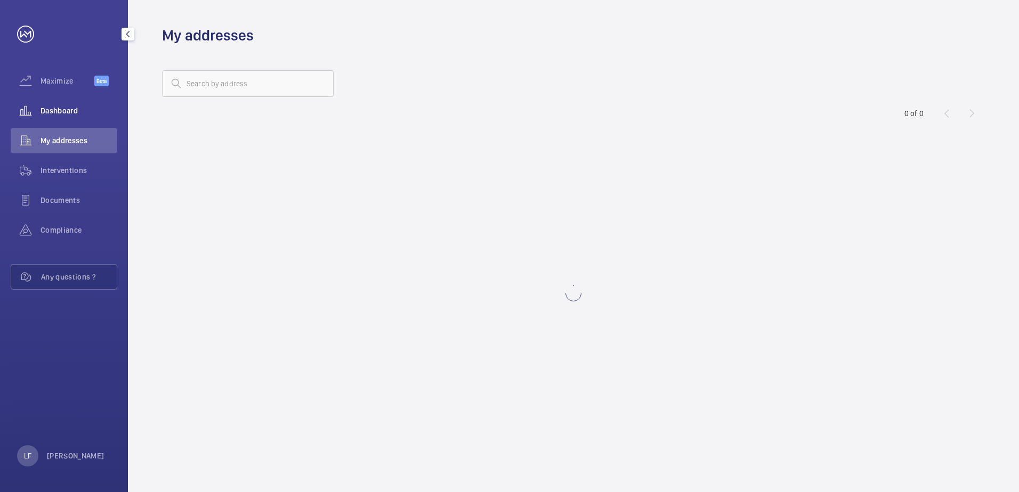
click at [58, 104] on div "Dashboard" at bounding box center [64, 111] width 107 height 26
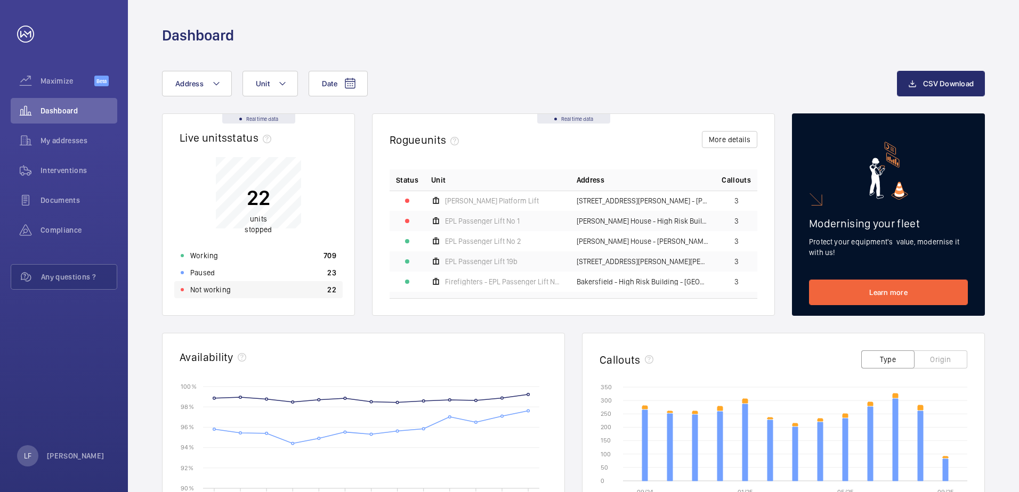
click at [217, 292] on p "Not working" at bounding box center [210, 290] width 41 height 11
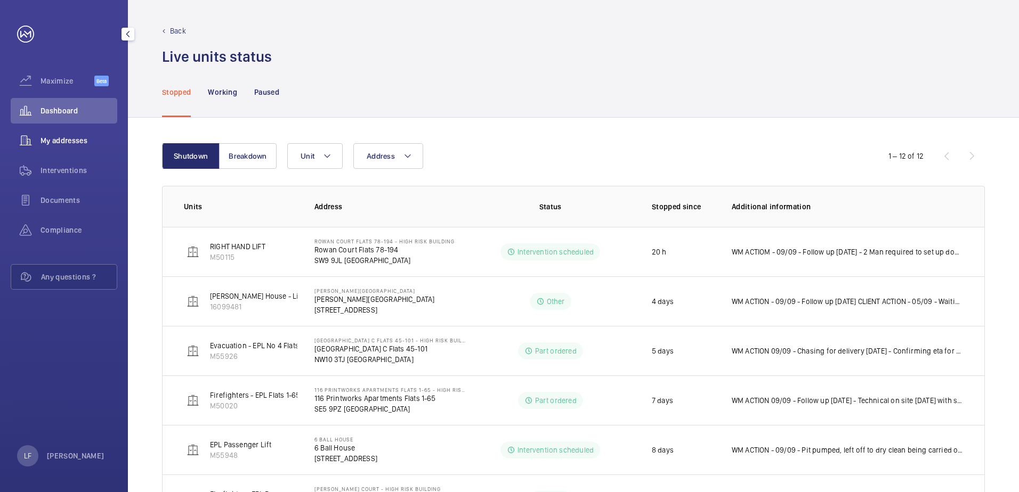
click at [47, 138] on span "My addresses" at bounding box center [79, 140] width 77 height 11
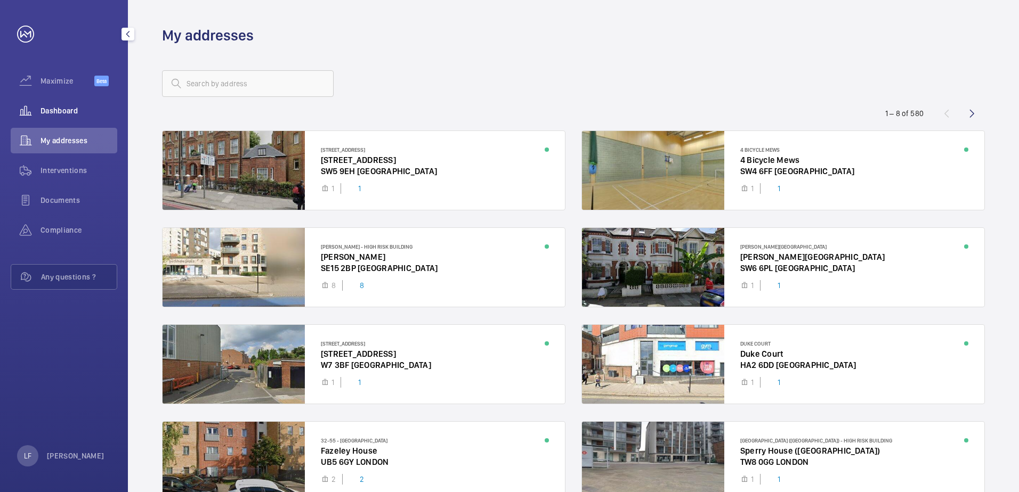
click at [59, 115] on span "Dashboard" at bounding box center [79, 111] width 77 height 11
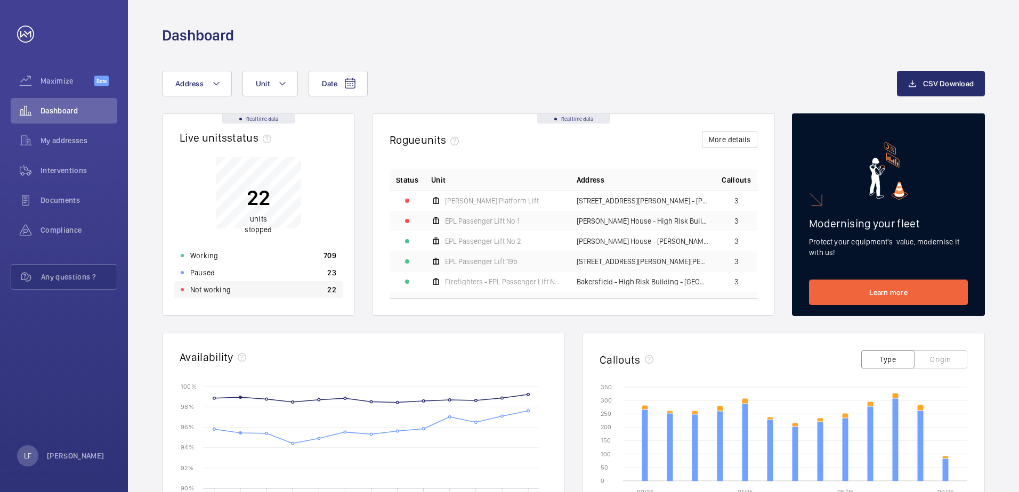
click at [242, 289] on div "Not working 22" at bounding box center [258, 289] width 168 height 17
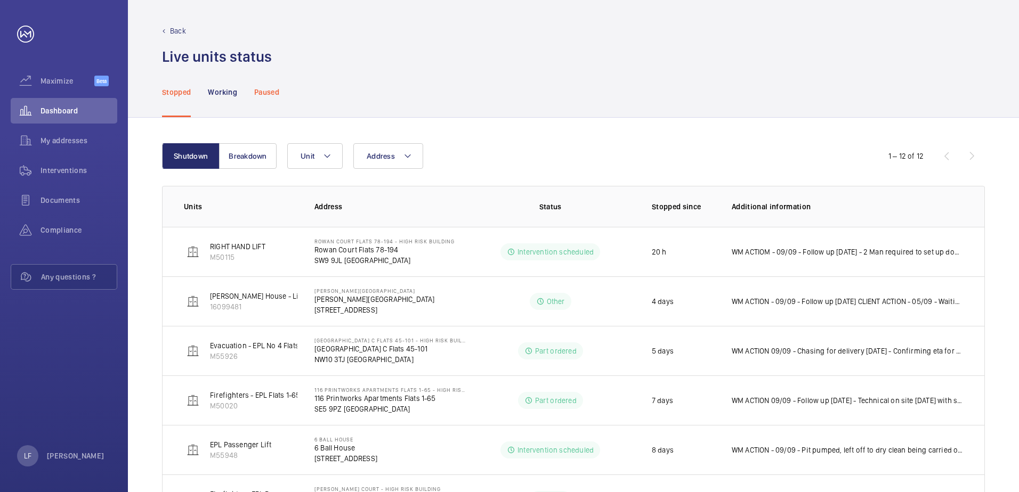
click at [269, 99] on div "Paused" at bounding box center [266, 92] width 25 height 51
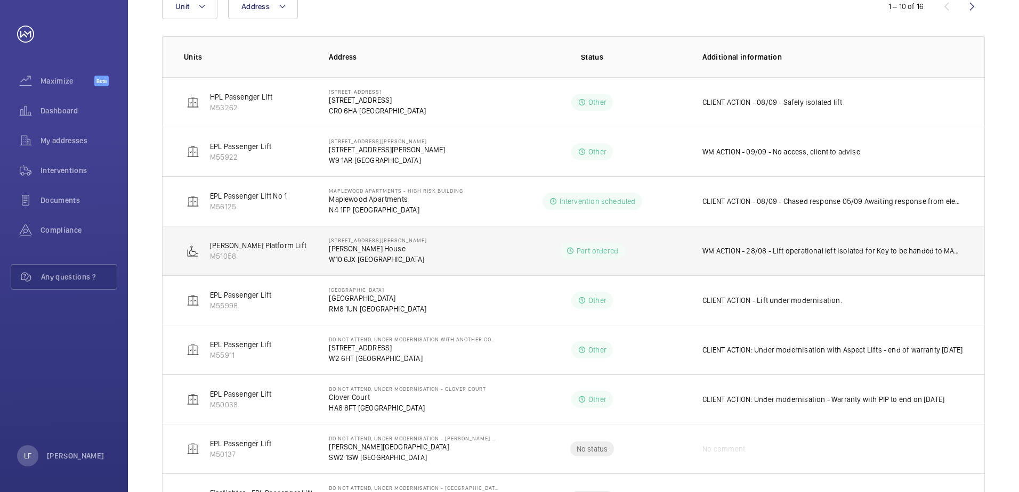
scroll to position [96, 0]
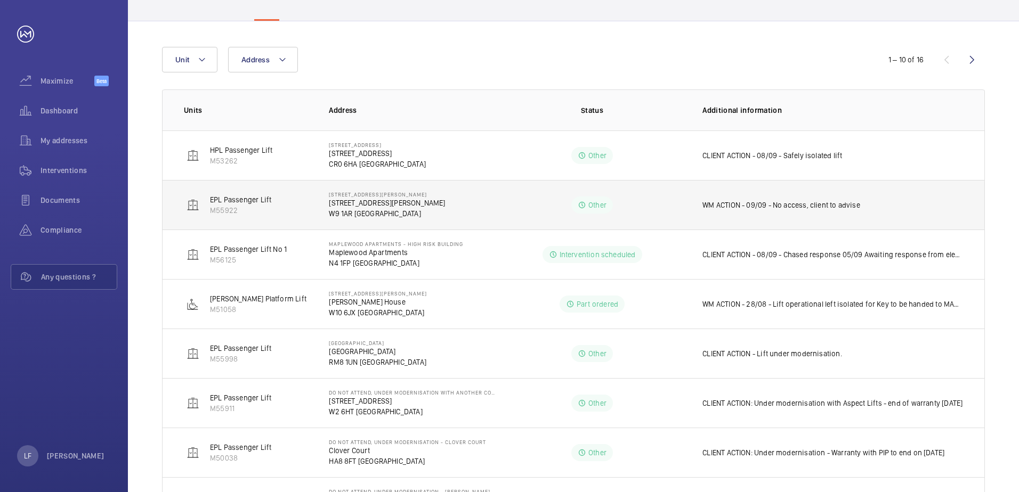
click at [416, 200] on td "[STREET_ADDRESS][PERSON_NAME] [STREET_ADDRESS][PERSON_NAME]" at bounding box center [405, 205] width 187 height 50
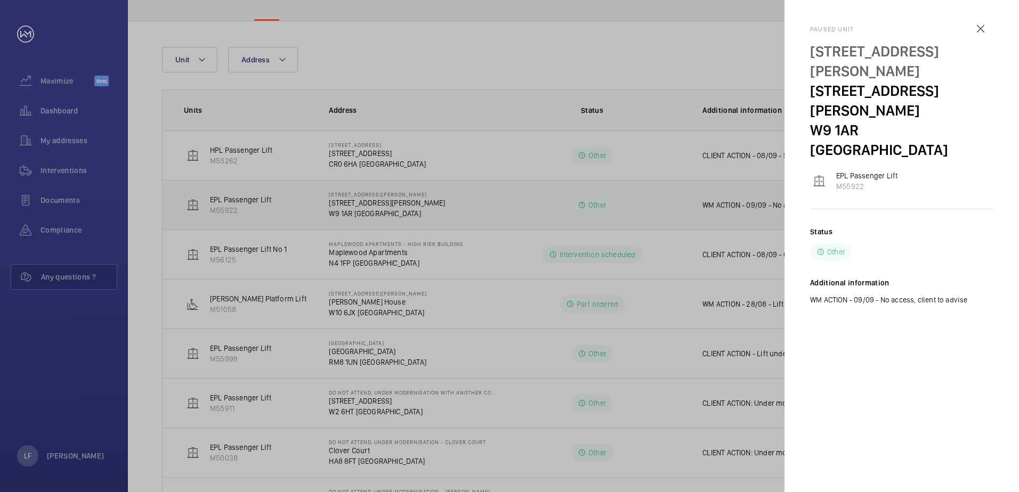
click at [416, 200] on div at bounding box center [509, 246] width 1019 height 492
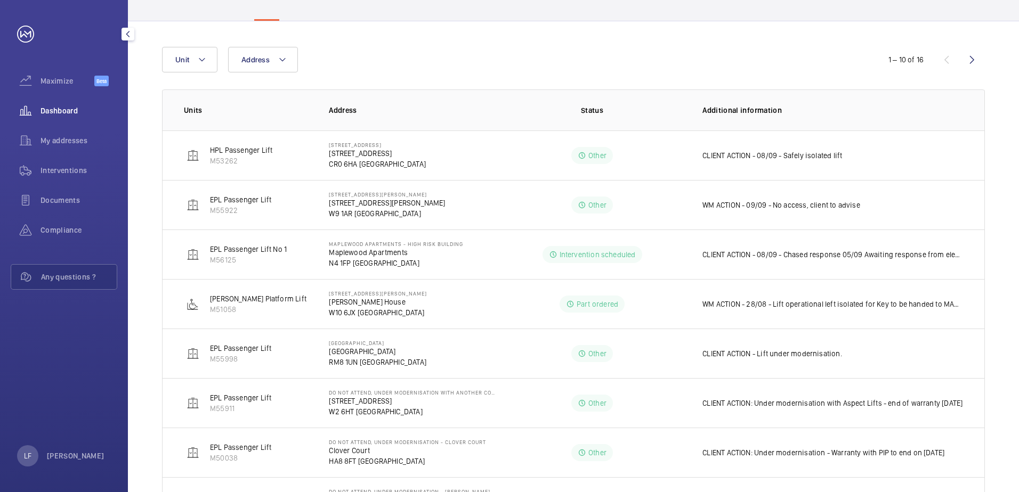
click at [55, 109] on span "Dashboard" at bounding box center [79, 111] width 77 height 11
